Goal: Information Seeking & Learning: Learn about a topic

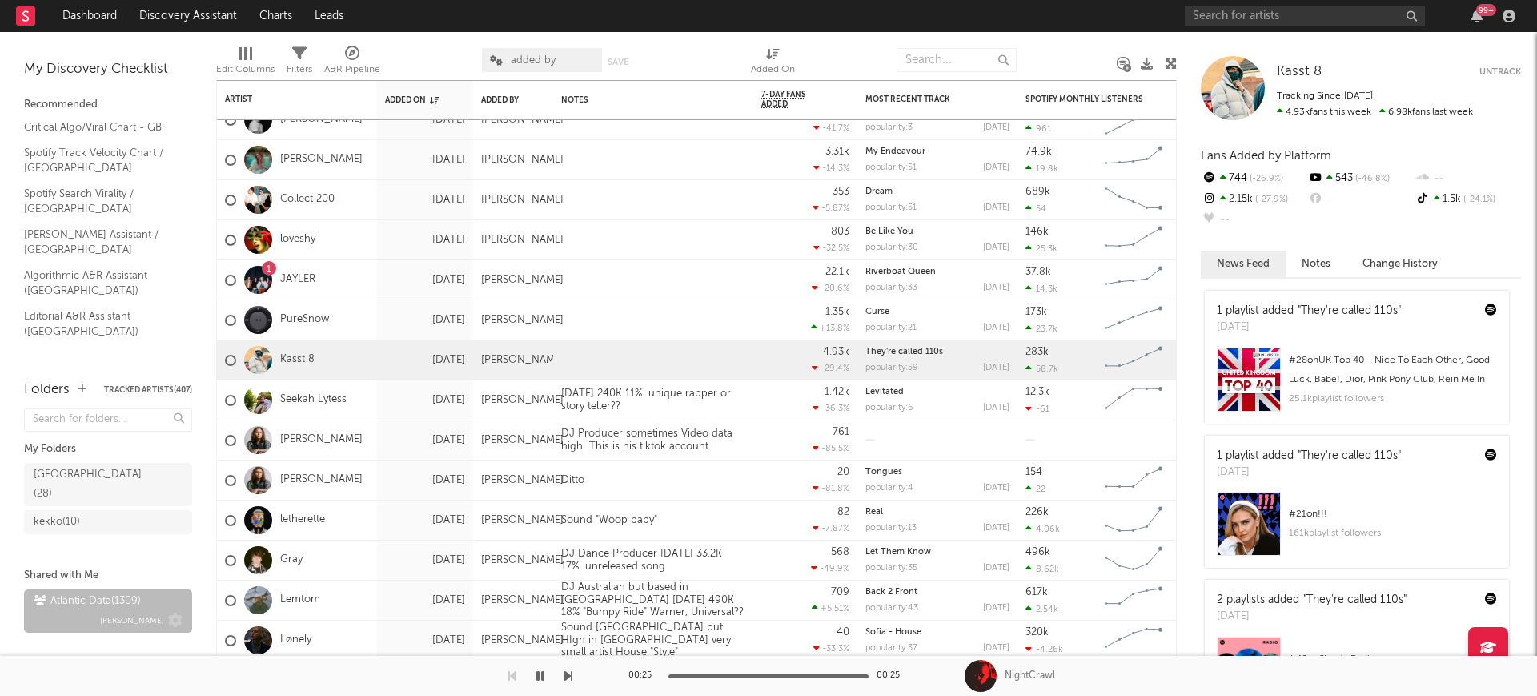
click at [102, 611] on span "[PERSON_NAME]" at bounding box center [132, 620] width 64 height 19
click at [506, 60] on span "added by" at bounding box center [542, 60] width 120 height 24
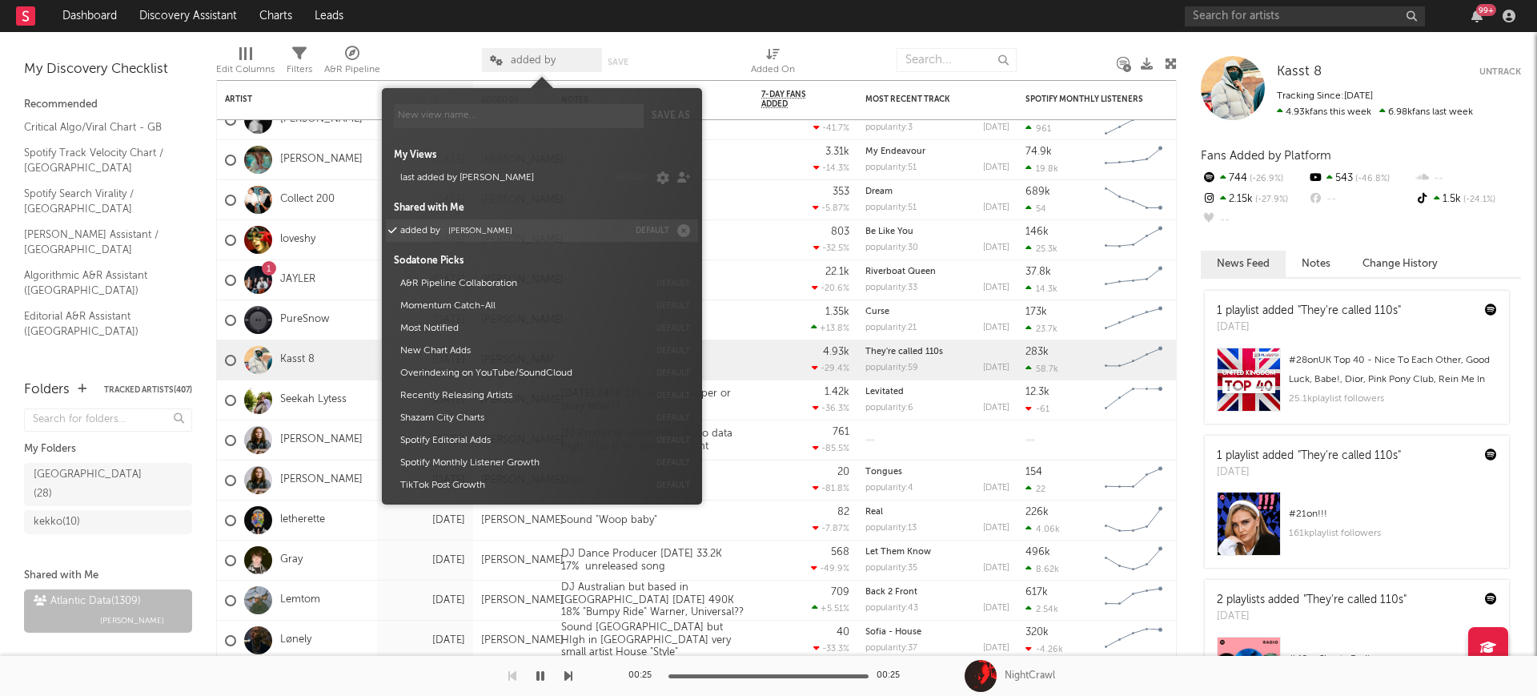
click at [516, 232] on button "added by [PERSON_NAME]" at bounding box center [511, 230] width 233 height 22
click at [564, 46] on div "added by Save Save as" at bounding box center [566, 60] width 168 height 40
click at [553, 64] on span "added by" at bounding box center [533, 60] width 45 height 10
click at [578, 220] on button "added by [PERSON_NAME]" at bounding box center [511, 230] width 233 height 22
click at [564, 227] on button "added by [PERSON_NAME]" at bounding box center [511, 230] width 233 height 22
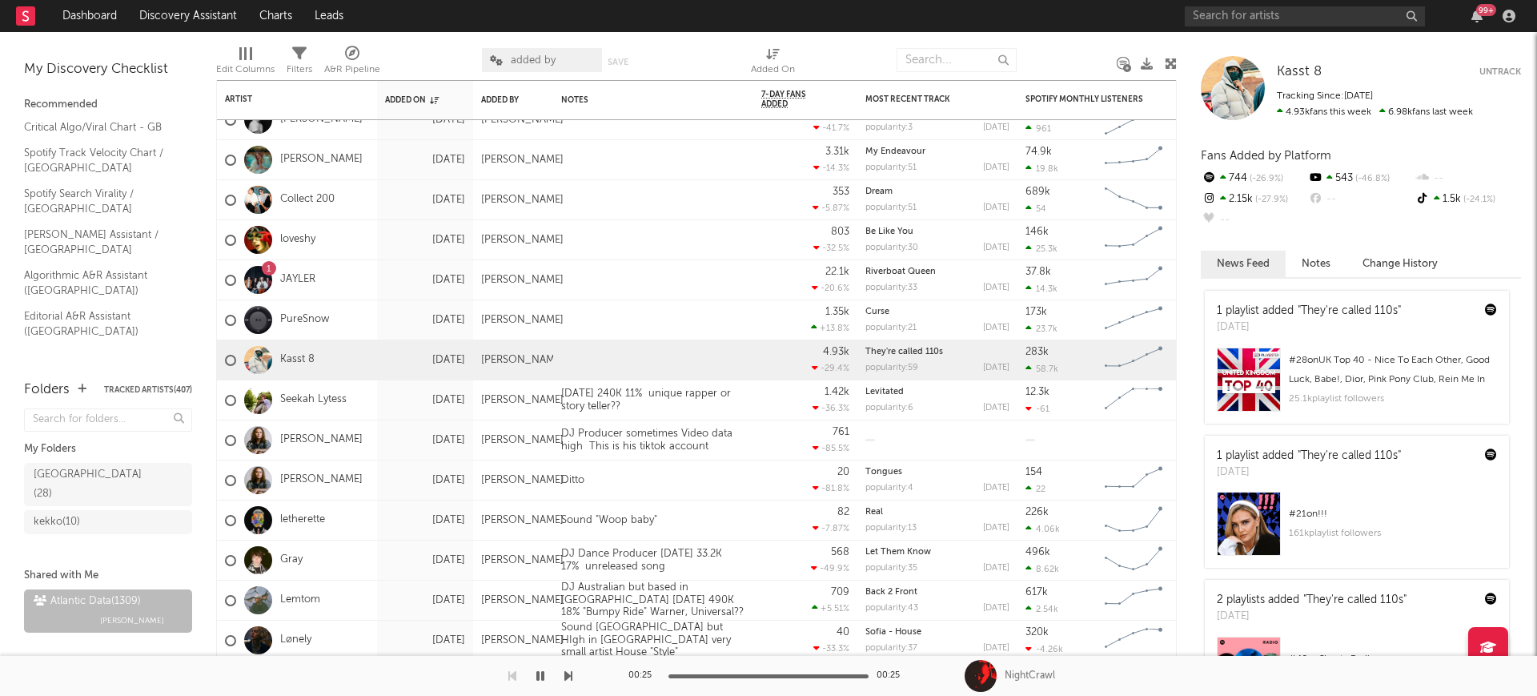
click at [440, 62] on div at bounding box center [431, 60] width 78 height 40
click at [546, 59] on span "added by" at bounding box center [533, 60] width 45 height 10
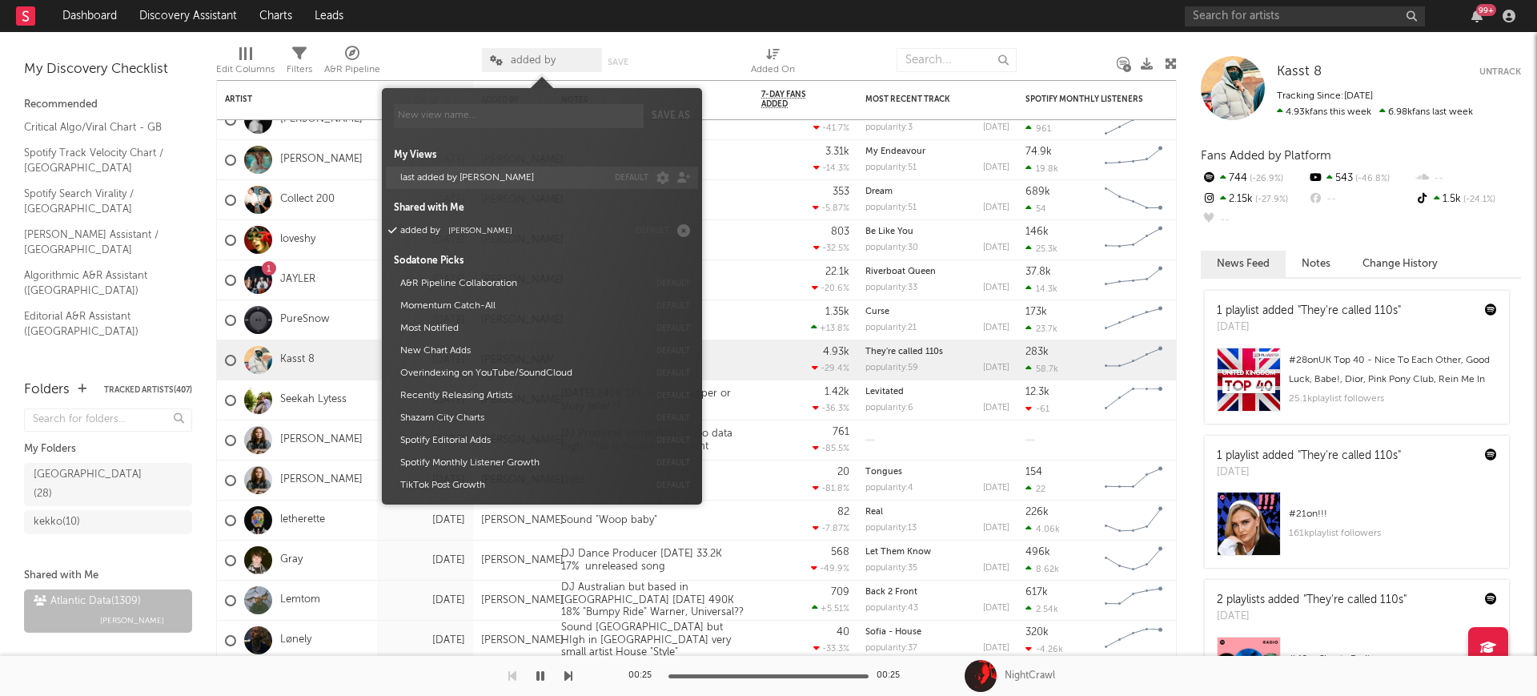
click at [504, 178] on button "last added by [PERSON_NAME]" at bounding box center [501, 178] width 212 height 22
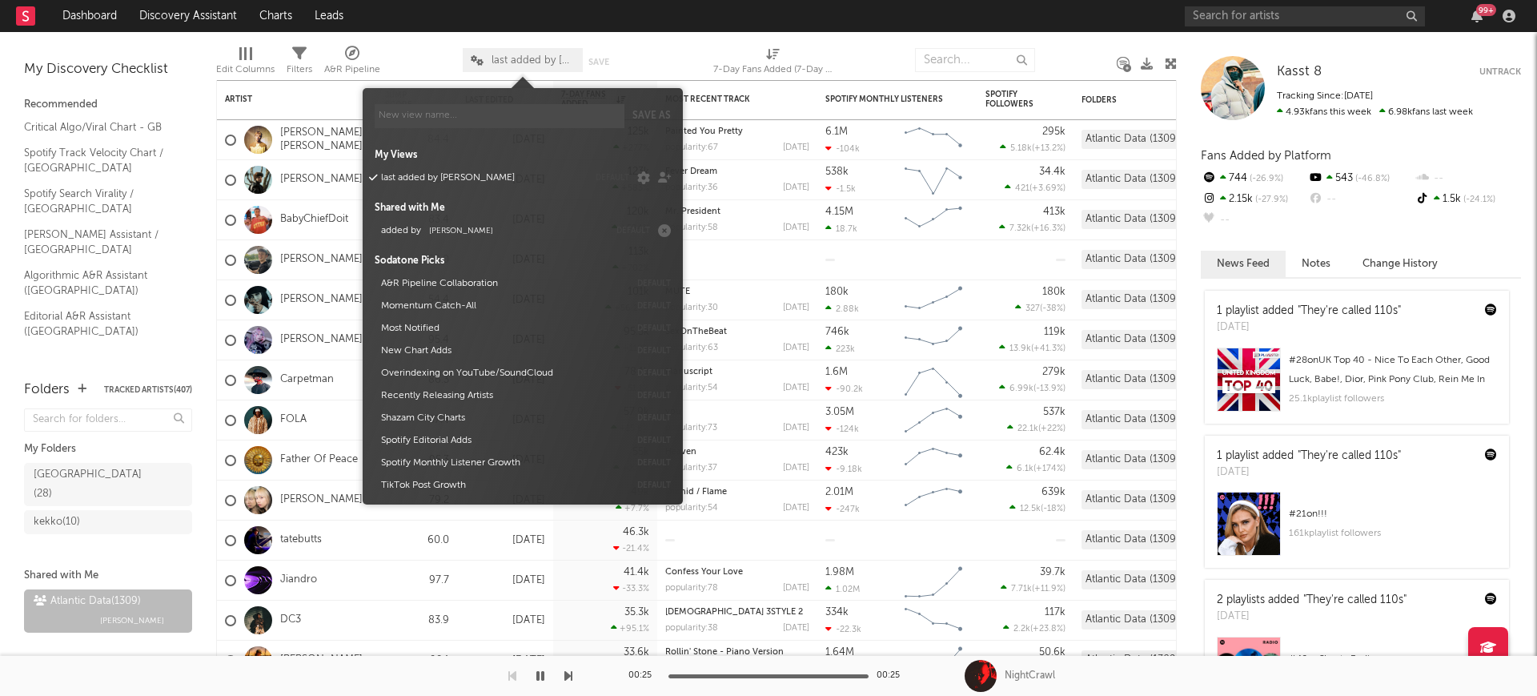
click at [530, 65] on span "last added by [PERSON_NAME]" at bounding box center [523, 60] width 120 height 24
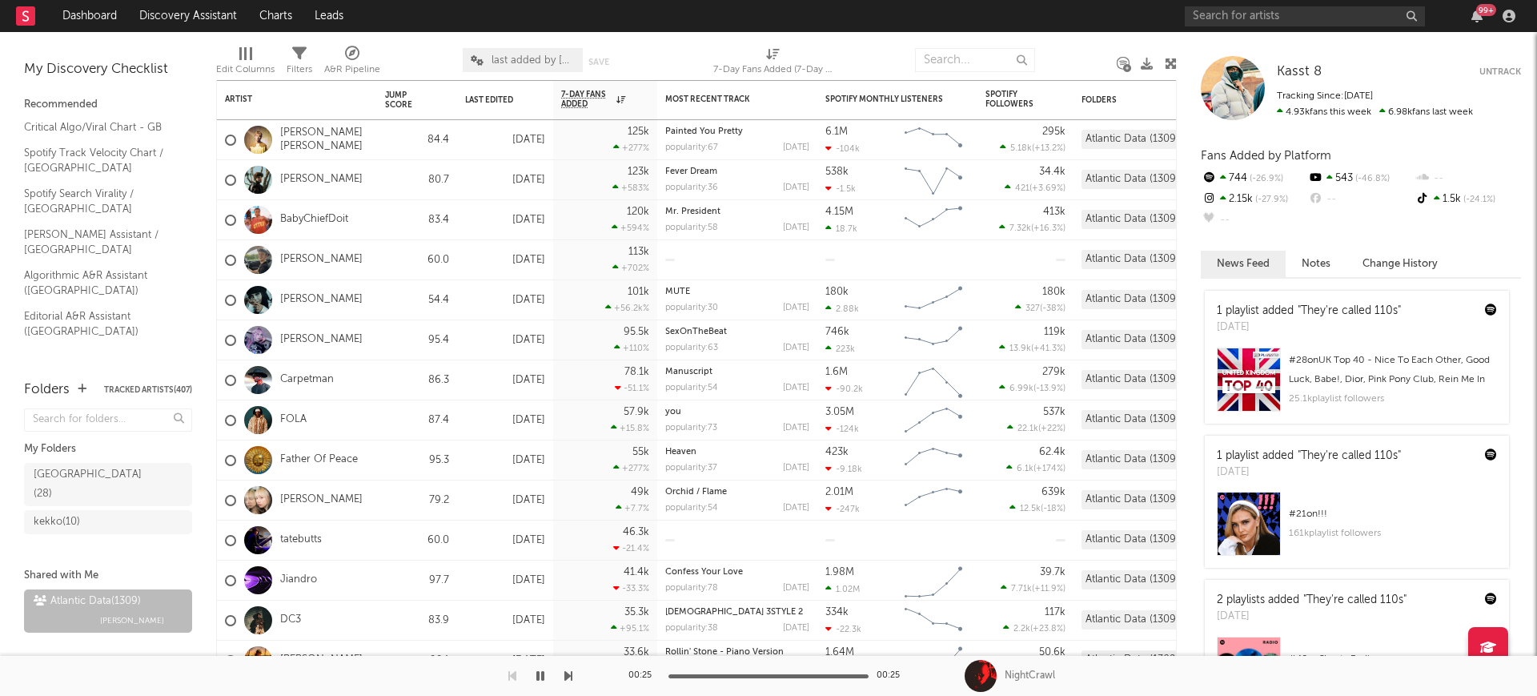
click at [532, 56] on span "last added by [PERSON_NAME]" at bounding box center [533, 60] width 83 height 10
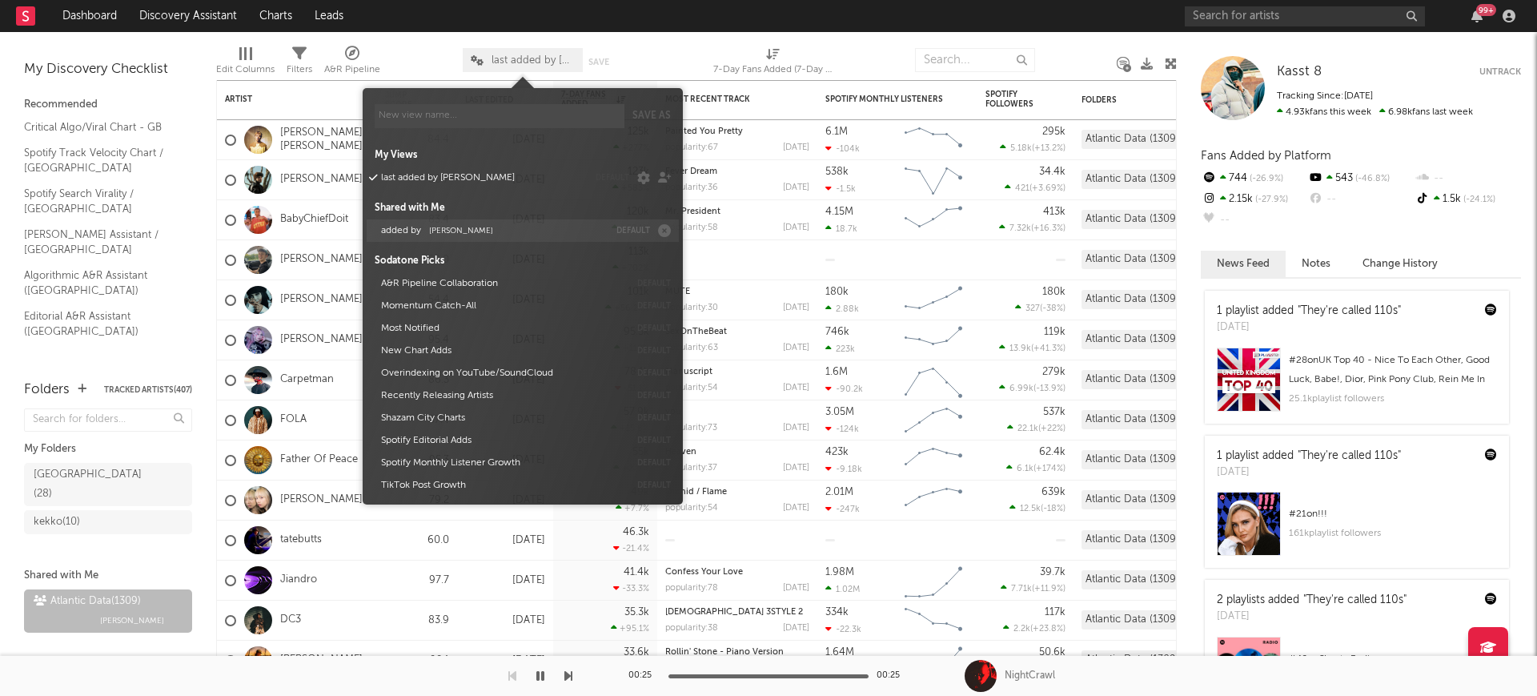
click at [495, 223] on button "added by [PERSON_NAME]" at bounding box center [491, 230] width 233 height 22
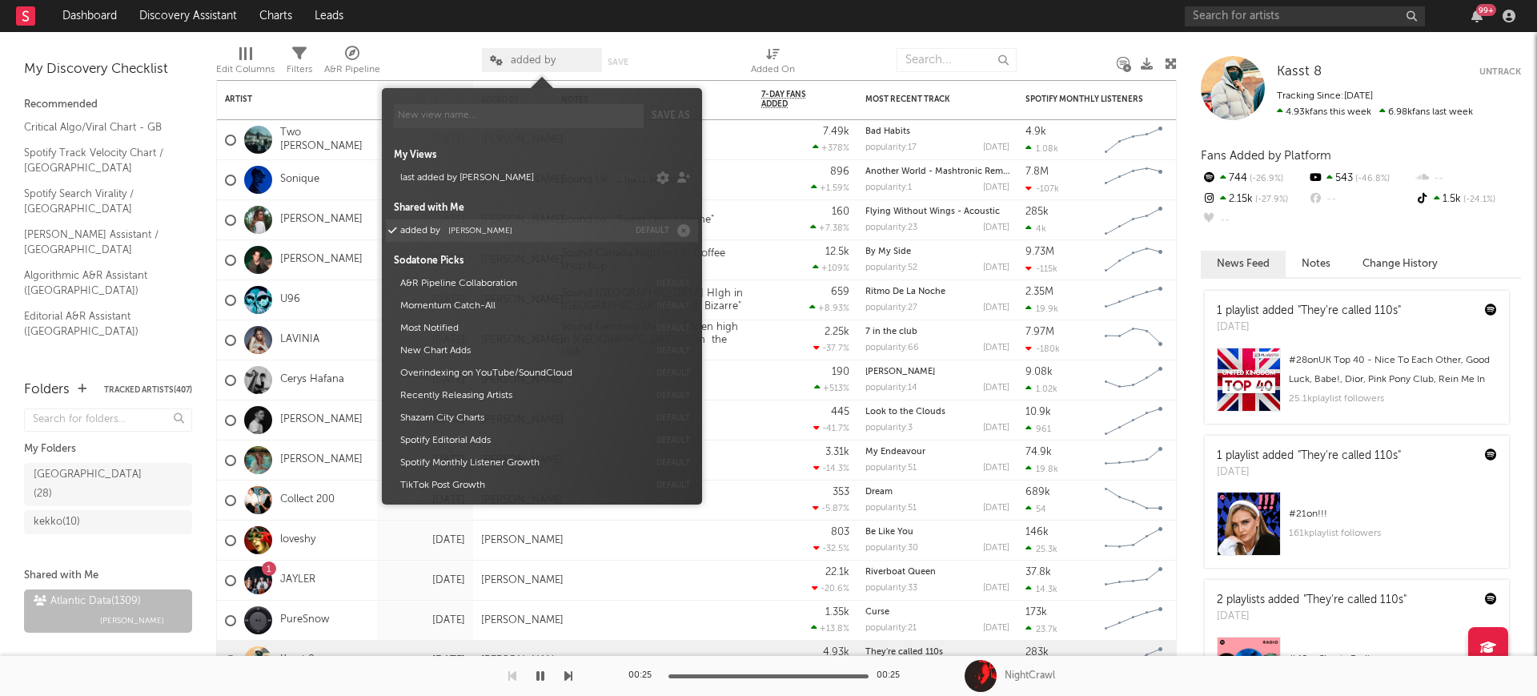
click at [431, 223] on button "added by [PERSON_NAME]" at bounding box center [511, 230] width 233 height 22
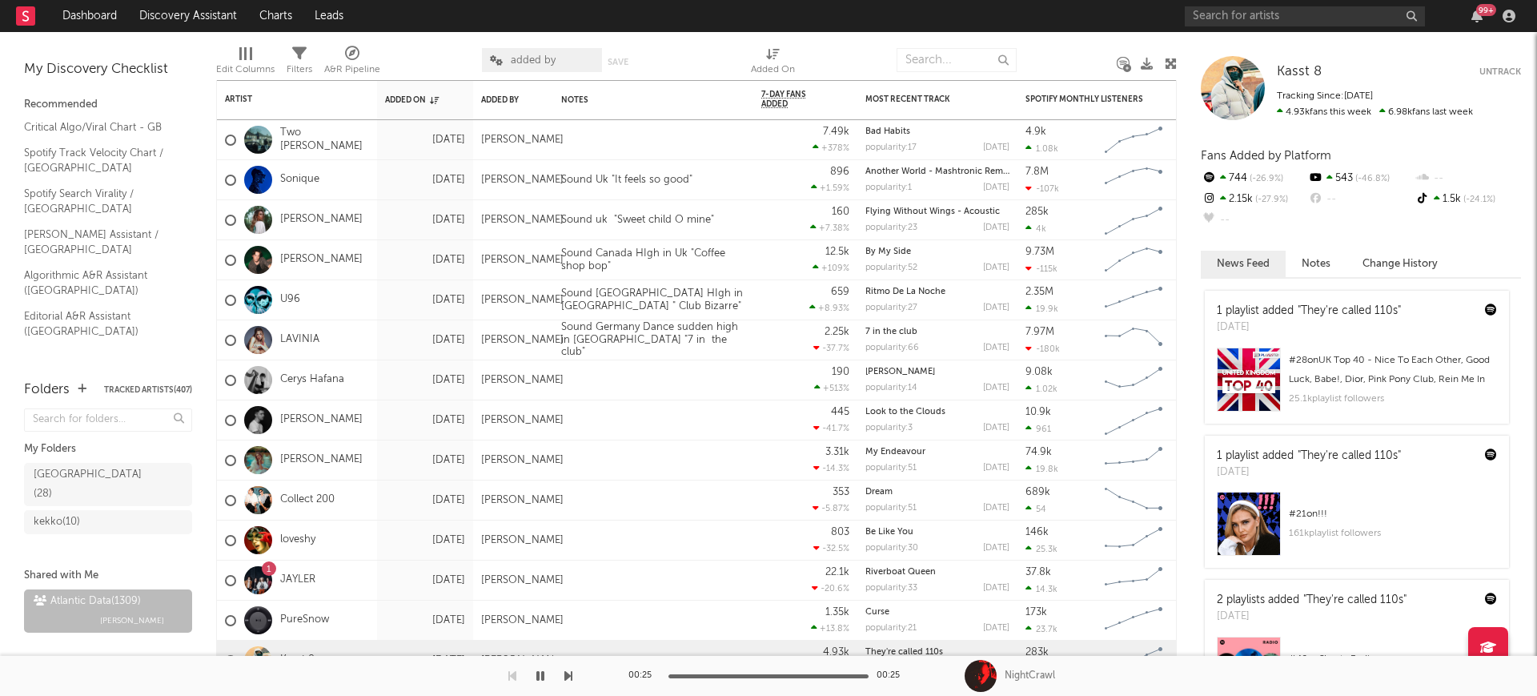
click at [410, 51] on div at bounding box center [431, 60] width 78 height 40
click at [81, 190] on link "Spotify Search Virality / [GEOGRAPHIC_DATA]" at bounding box center [100, 201] width 152 height 33
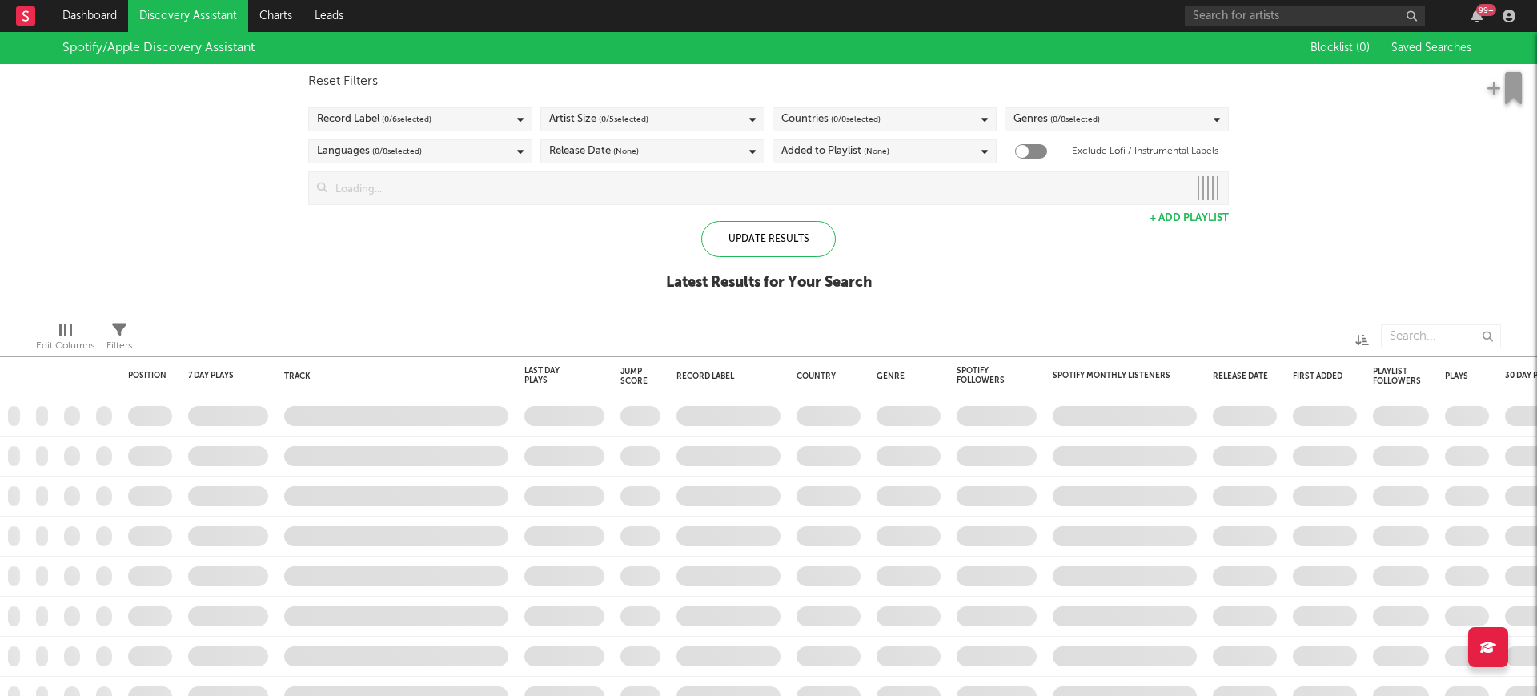
click at [1410, 42] on span "Saved Searches" at bounding box center [1432, 47] width 83 height 11
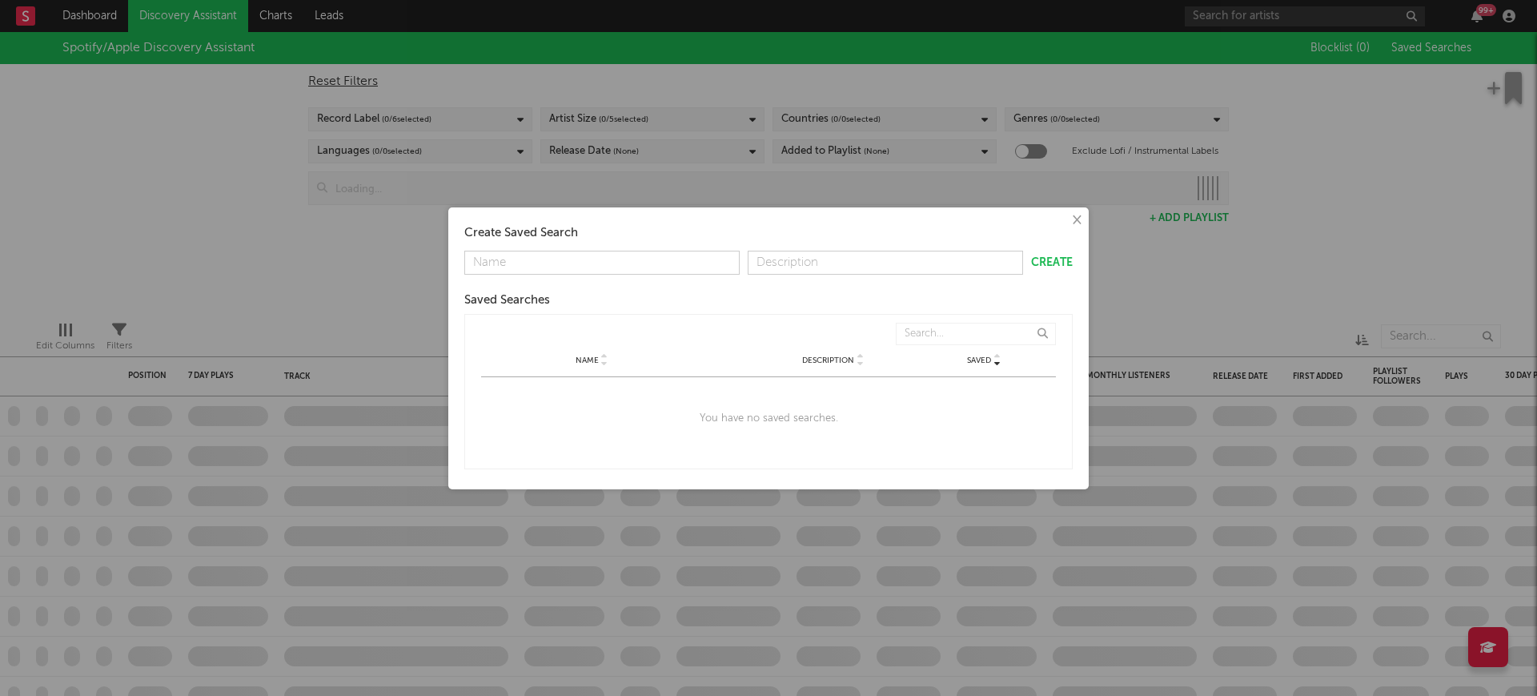
click at [1410, 42] on div "× Create Saved Search Create Saved Searches Saved Name Description Saved Name D…" at bounding box center [768, 348] width 1537 height 696
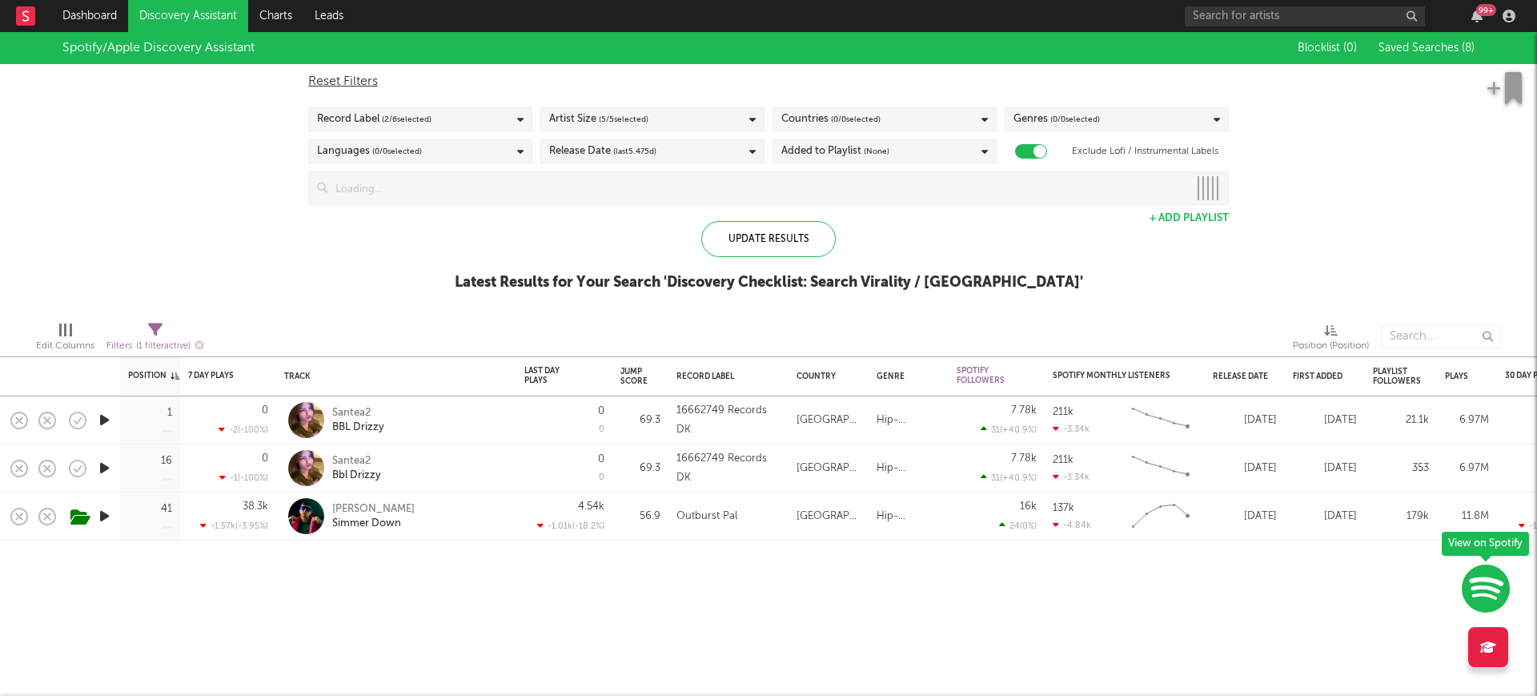
click at [1462, 33] on div "Blocklist ( 0 ) Saved Searches ( 8 )" at bounding box center [1374, 48] width 200 height 32
click at [1455, 38] on div "Blocklist ( 0 ) Saved Searches ( 8 )" at bounding box center [1374, 48] width 200 height 32
click at [1410, 51] on span "Saved Searches ( 8 )" at bounding box center [1427, 47] width 96 height 11
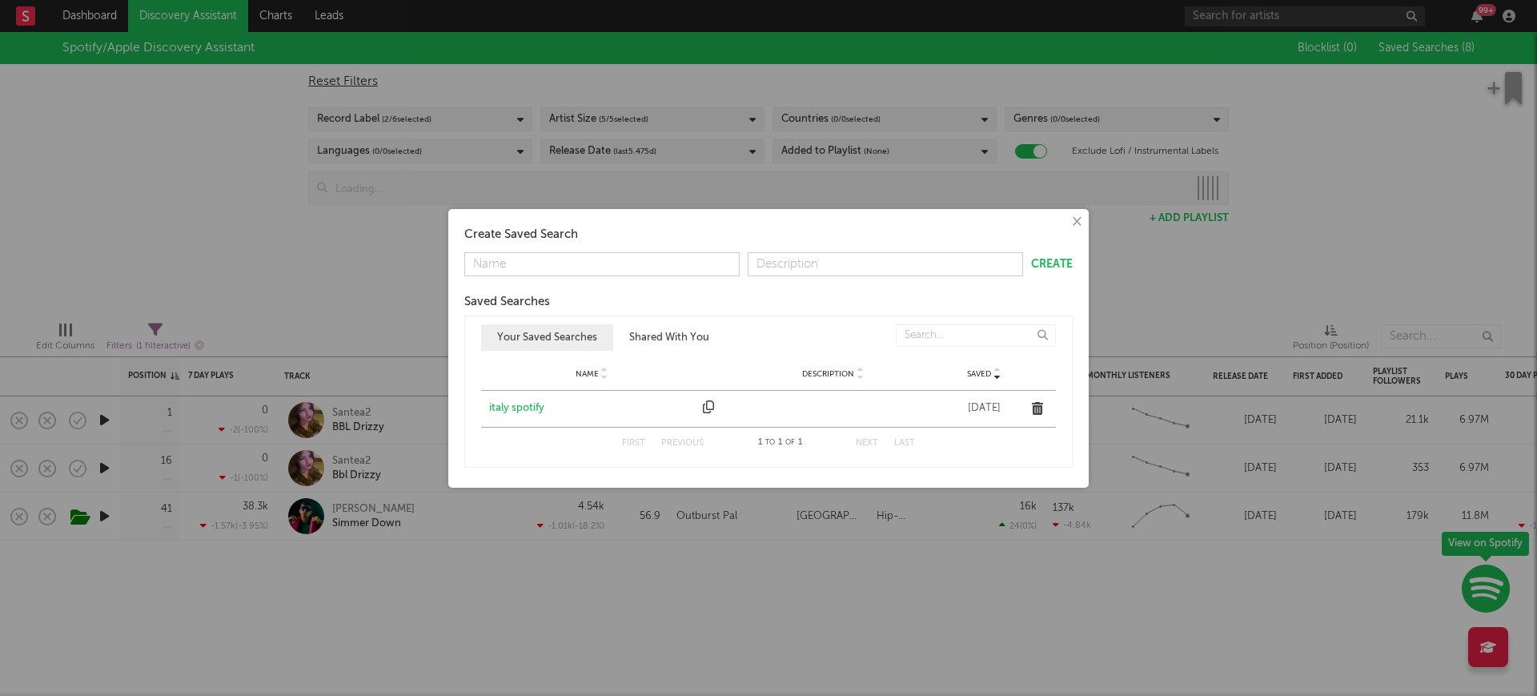
drag, startPoint x: 700, startPoint y: 335, endPoint x: 674, endPoint y: 334, distance: 25.7
click at [698, 335] on button "Shared With You" at bounding box center [669, 337] width 112 height 26
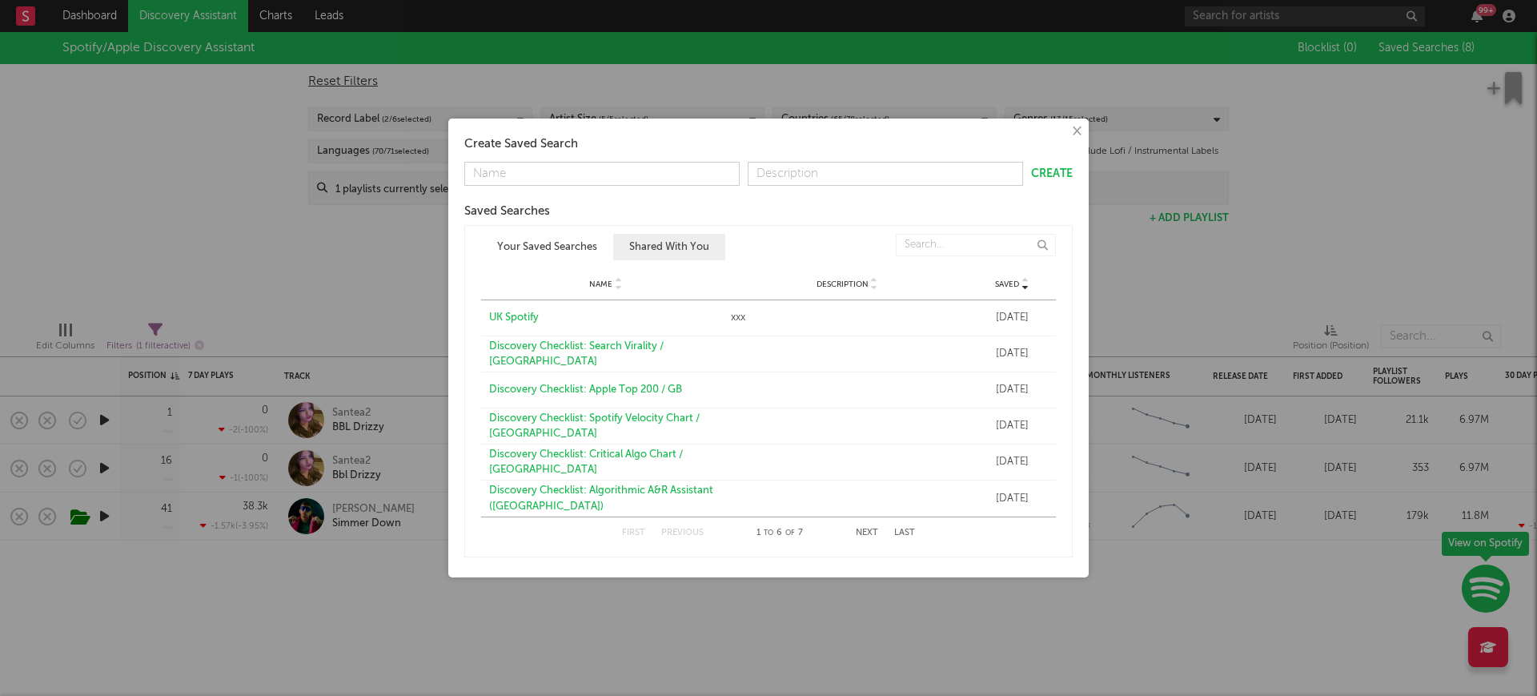
click at [624, 353] on div "Discovery Checklist: Search Virality / GB" at bounding box center [606, 354] width 234 height 31
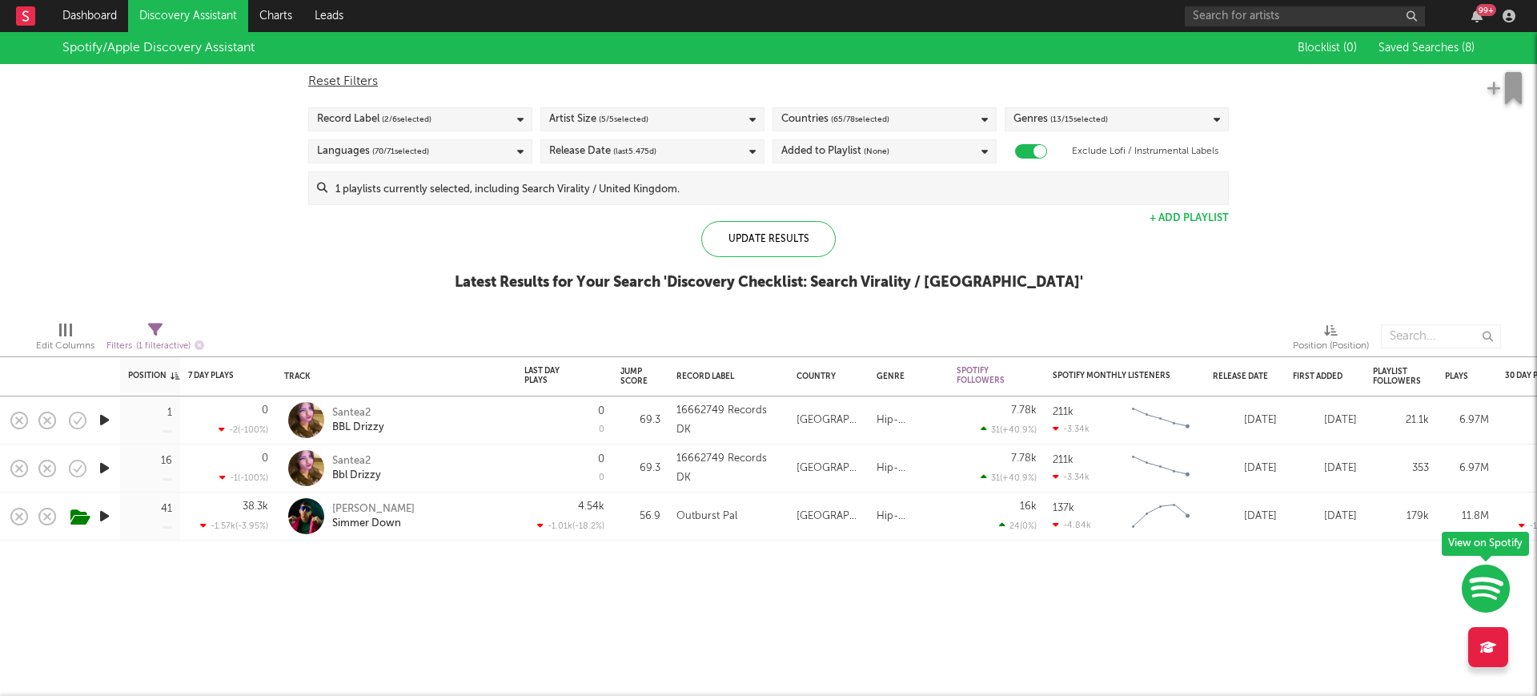
click at [1411, 50] on span "Saved Searches ( 8 )" at bounding box center [1427, 47] width 96 height 11
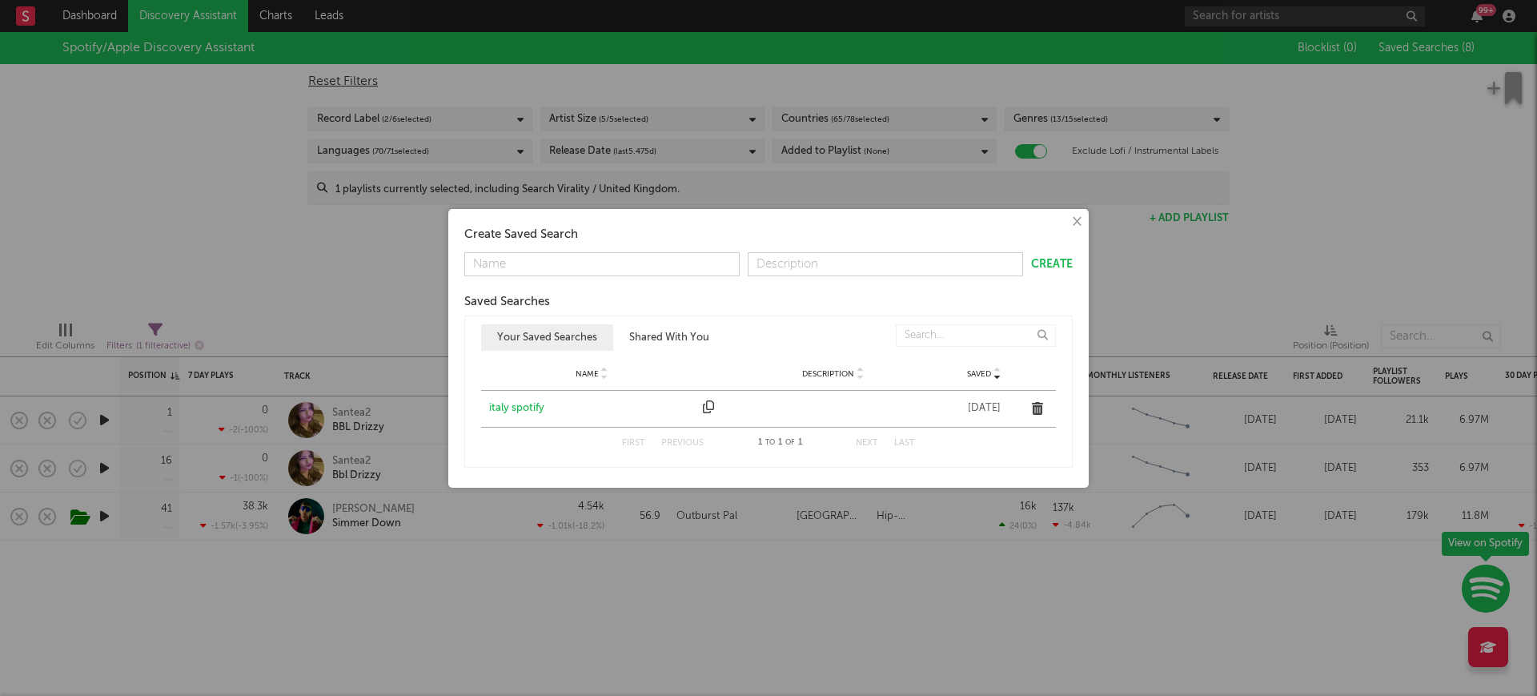
click at [688, 332] on button "Shared With You" at bounding box center [669, 337] width 112 height 26
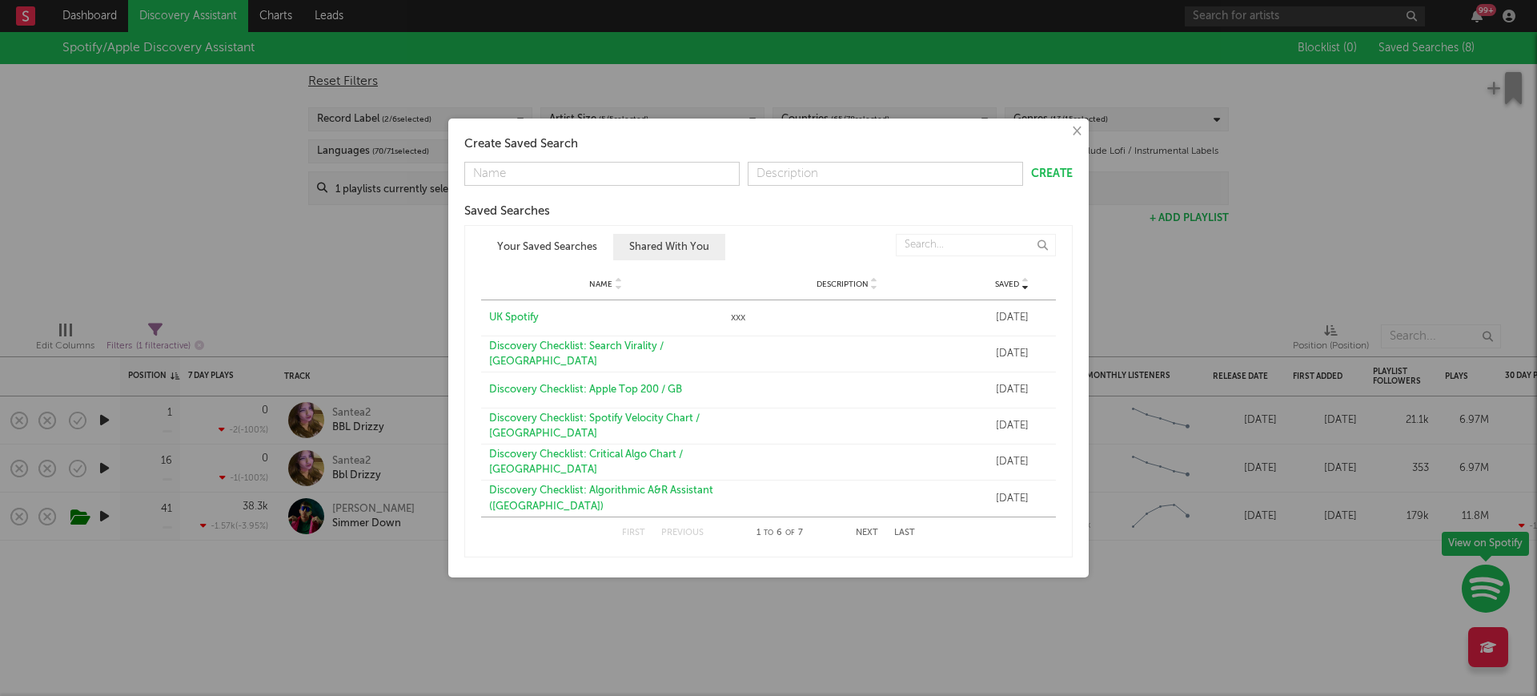
click at [522, 317] on div "UK Spotify" at bounding box center [606, 318] width 234 height 16
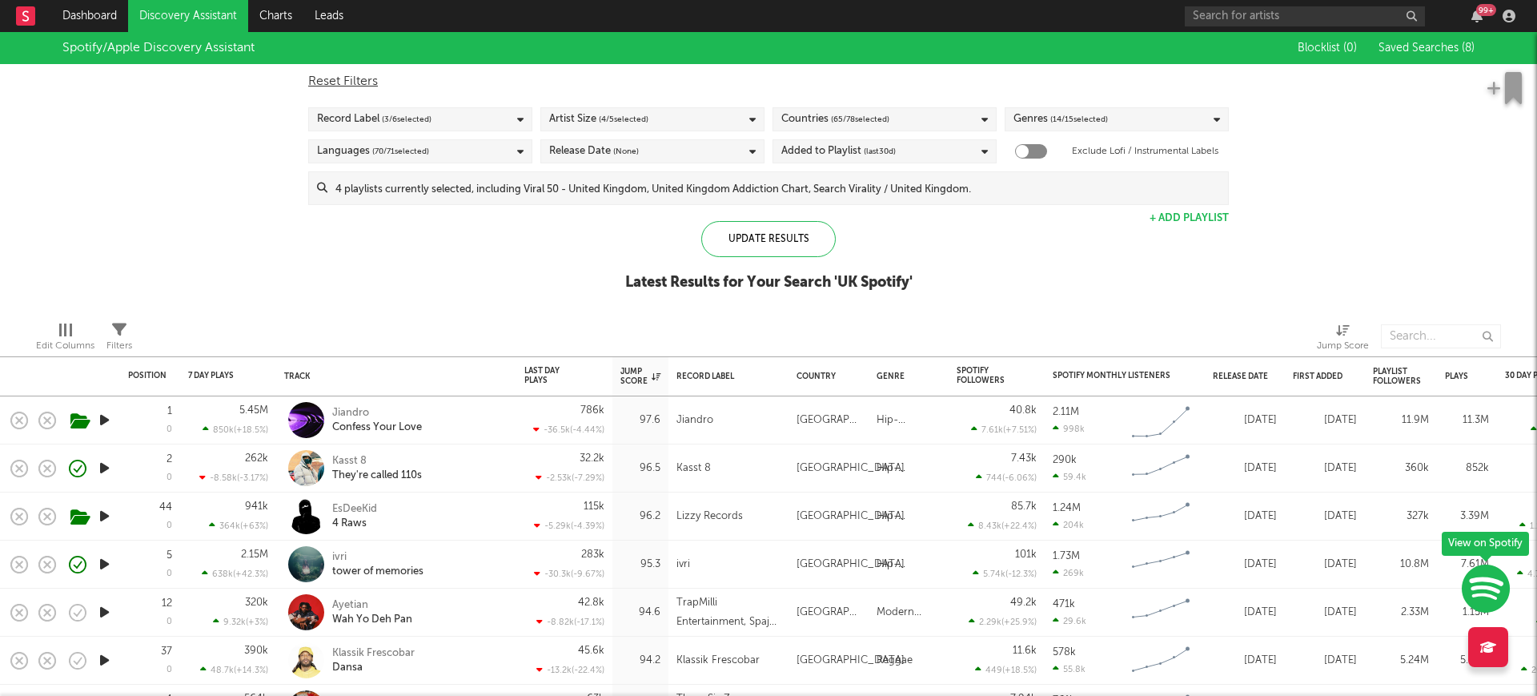
click at [1455, 48] on span "Saved Searches ( 8 )" at bounding box center [1427, 47] width 96 height 11
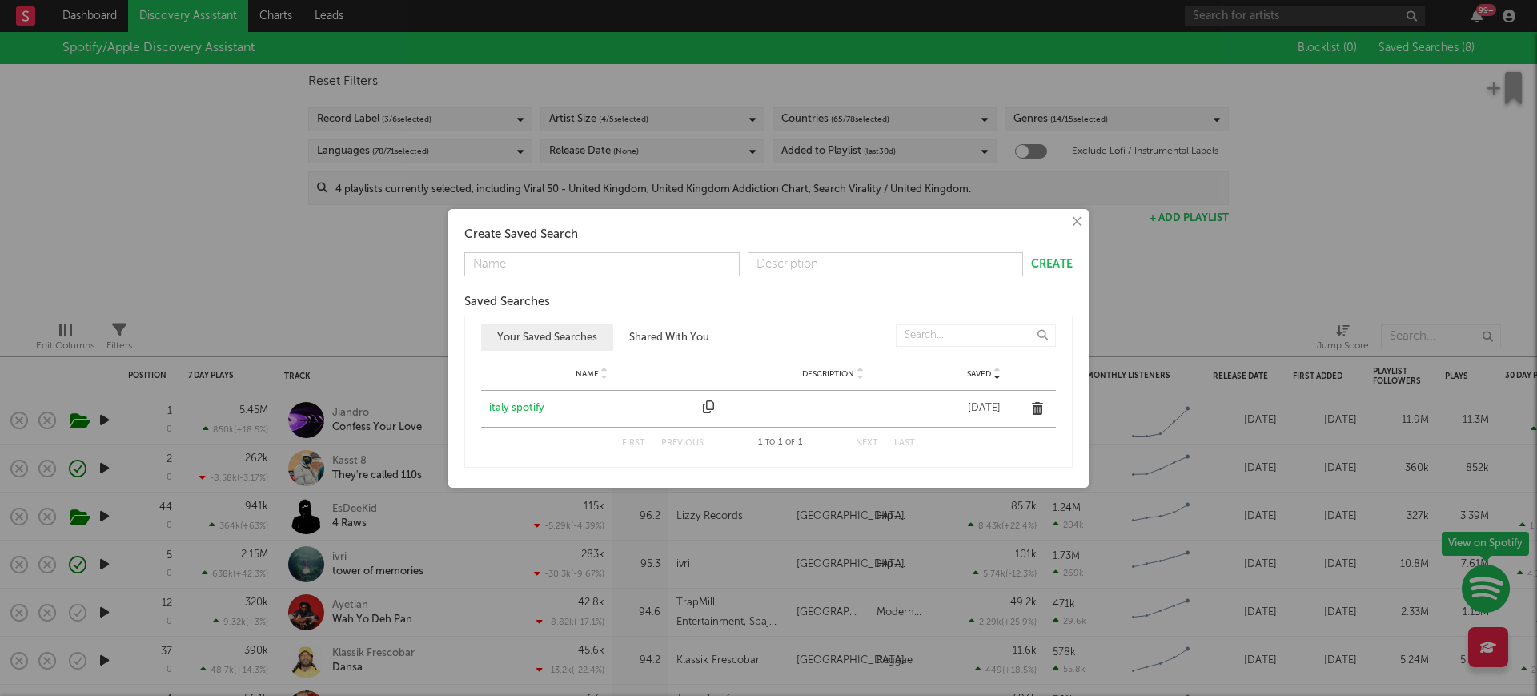
click at [668, 329] on button "Shared With You" at bounding box center [669, 337] width 112 height 26
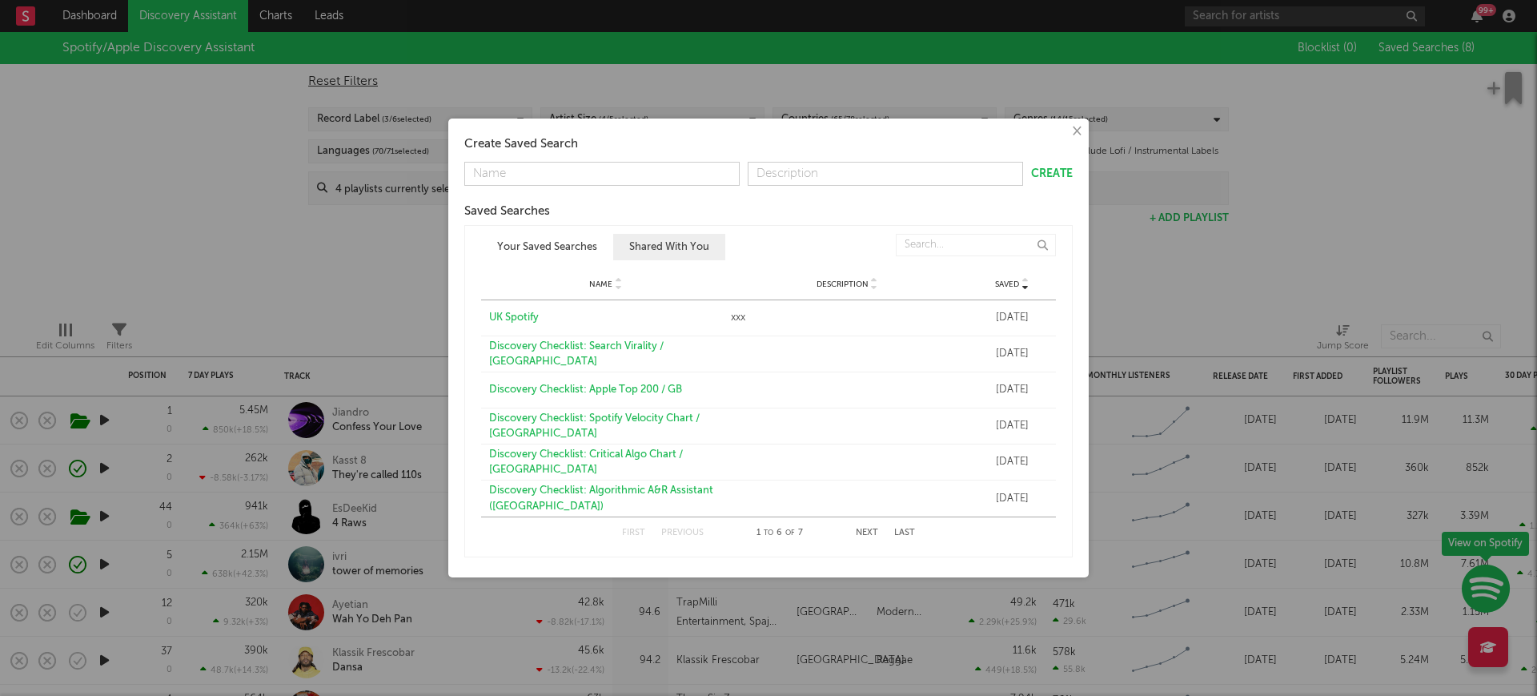
click at [669, 457] on div "Discovery Checklist: Critical Algo Chart / UK" at bounding box center [606, 462] width 234 height 31
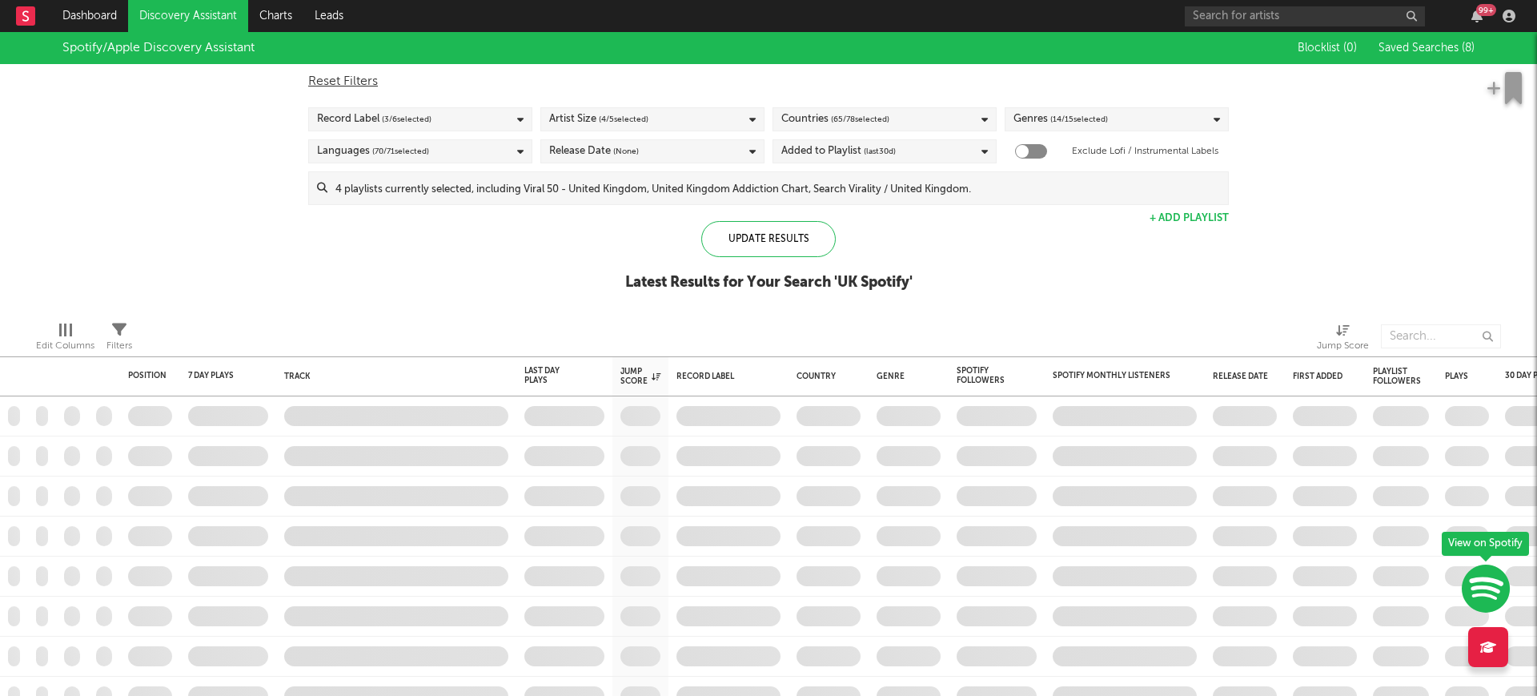
checkbox input "true"
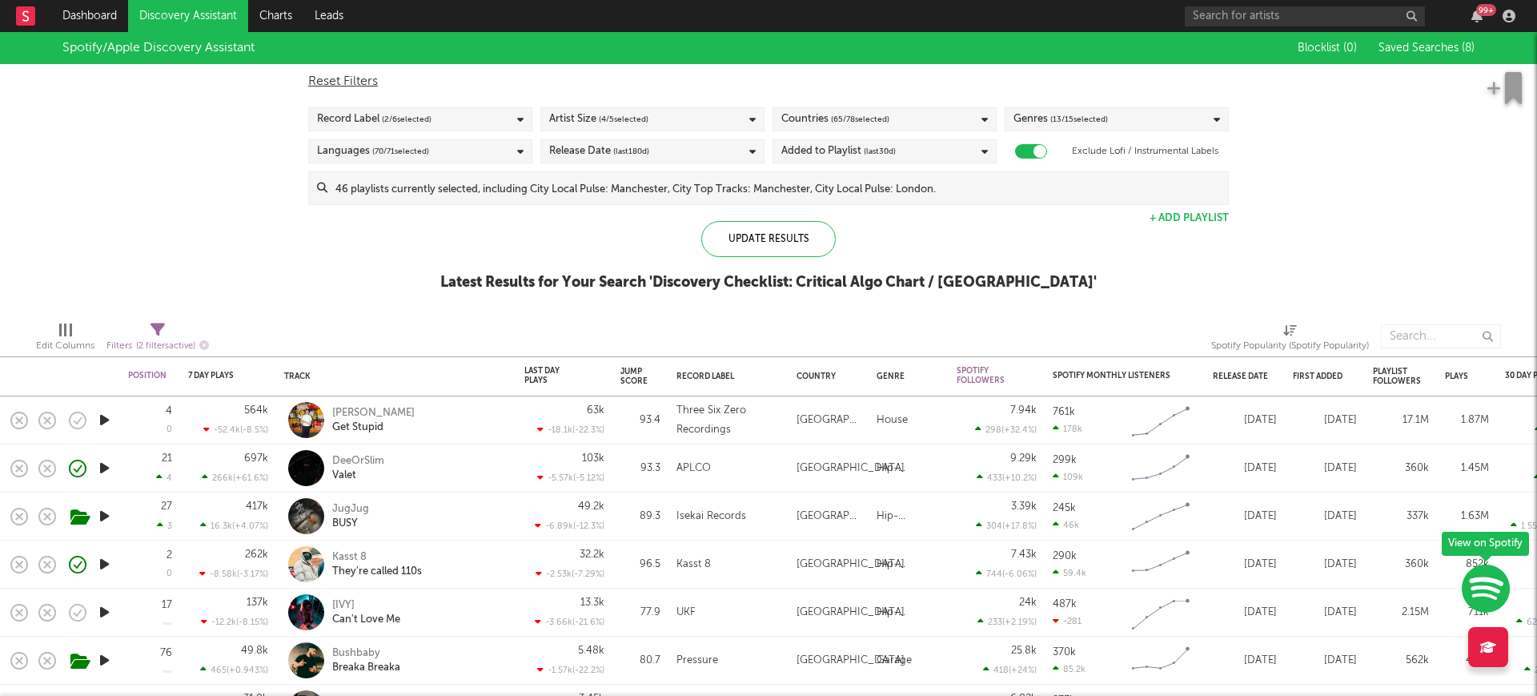
click at [1412, 39] on div "Blocklist ( 0 ) Saved Searches ( 8 )" at bounding box center [1374, 48] width 200 height 32
click at [219, 18] on link "Discovery Assistant" at bounding box center [188, 16] width 120 height 32
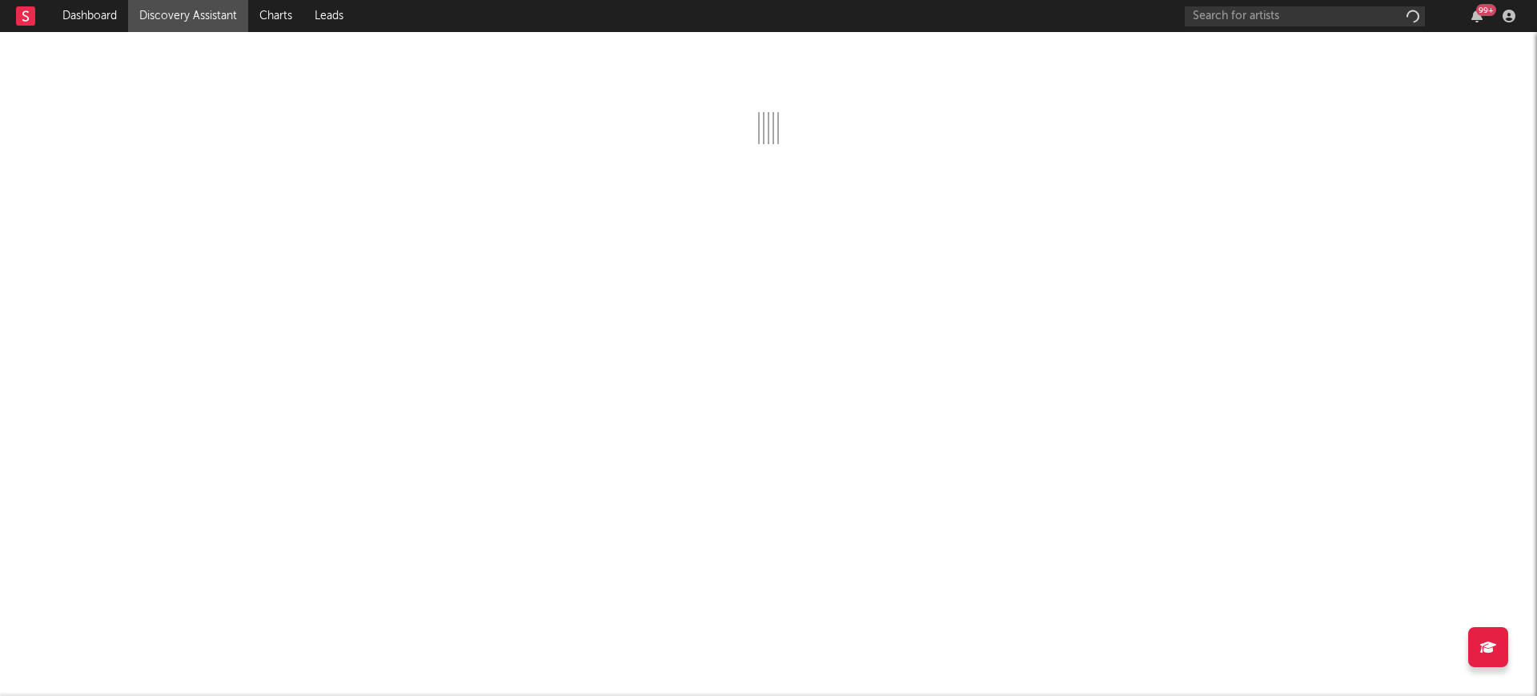
click at [225, 28] on link "Discovery Assistant" at bounding box center [188, 16] width 120 height 32
click at [219, 17] on link "Discovery Assistant" at bounding box center [188, 16] width 120 height 32
